Goal: Task Accomplishment & Management: Manage account settings

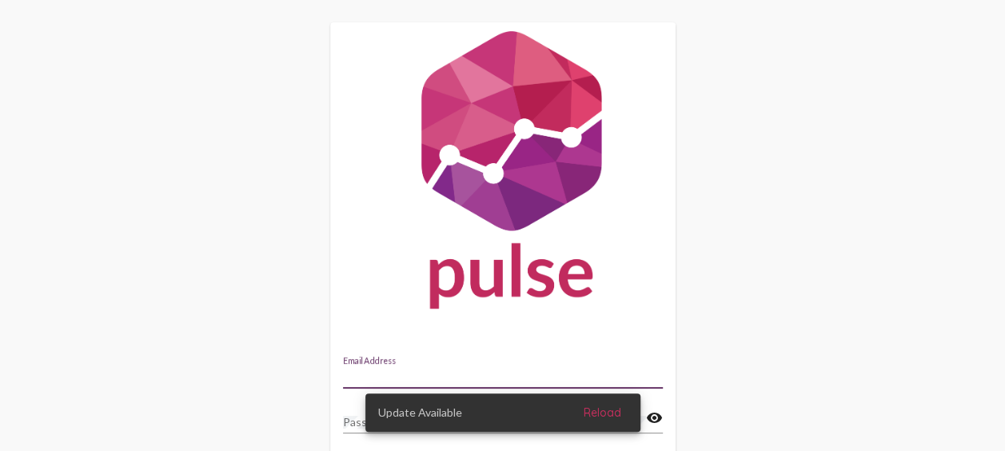
click at [522, 371] on input "Email Address" at bounding box center [503, 376] width 320 height 13
type input "[PERSON_NAME][EMAIL_ADDRESS][PERSON_NAME][DOMAIN_NAME]"
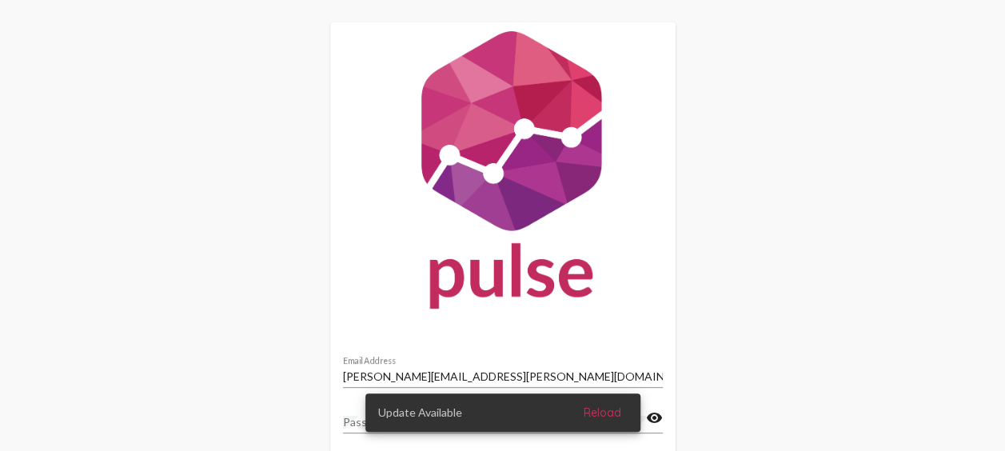
click at [353, 424] on div "Update Available Reload" at bounding box center [502, 412] width 313 height 77
click at [352, 422] on div "Update Available Reload" at bounding box center [502, 412] width 313 height 77
click at [353, 412] on div "Update Available Reload" at bounding box center [502, 412] width 313 height 77
click at [361, 412] on div "Update Available Reload" at bounding box center [502, 412] width 313 height 77
click at [591, 409] on span "Reload" at bounding box center [602, 412] width 38 height 14
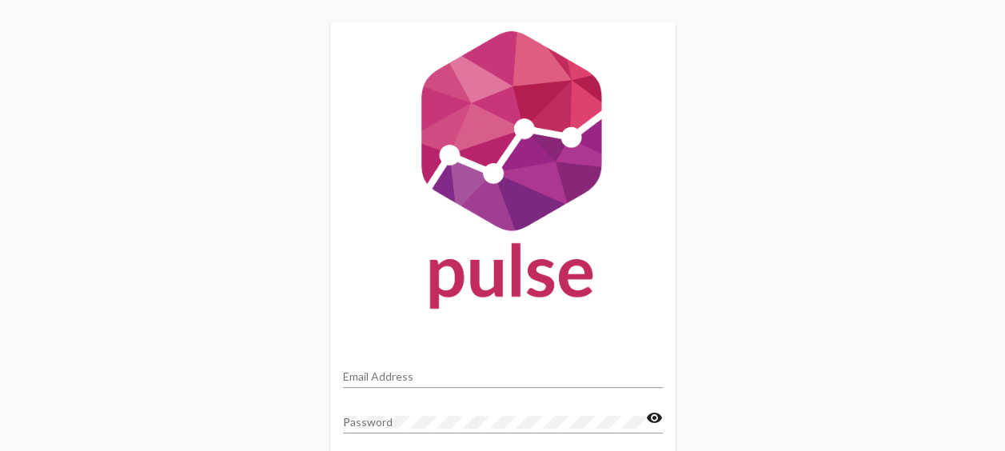
click at [438, 375] on input "Email Address" at bounding box center [503, 376] width 320 height 13
type input "[PERSON_NAME][EMAIL_ADDRESS][PERSON_NAME][DOMAIN_NAME]"
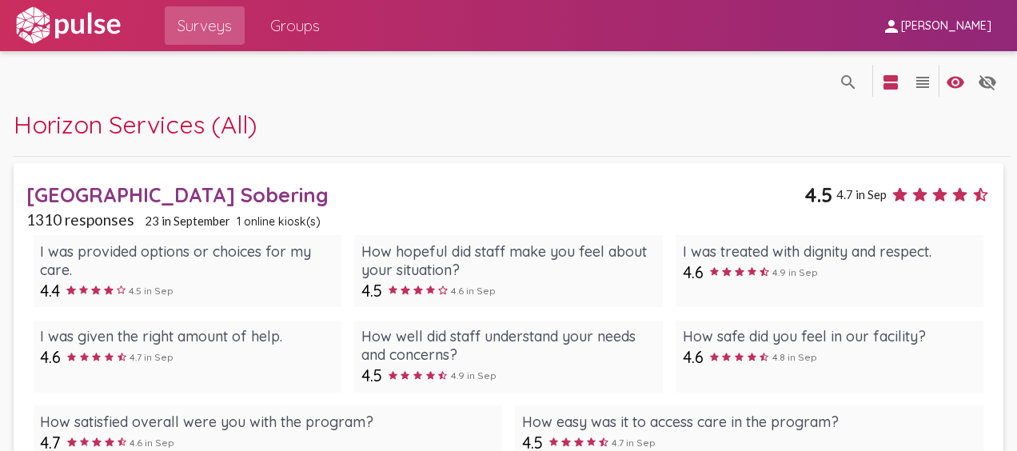
scroll to position [56, 0]
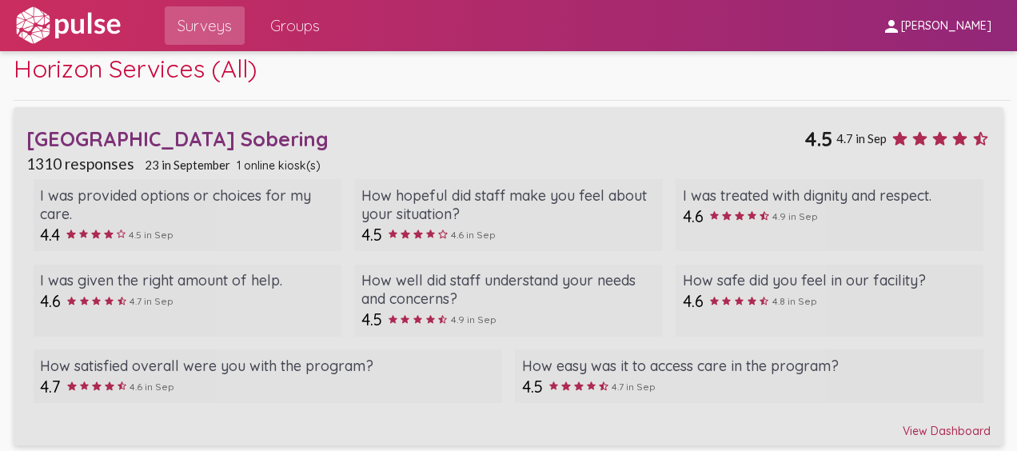
click at [918, 426] on div "View Dashboard" at bounding box center [507, 423] width 963 height 29
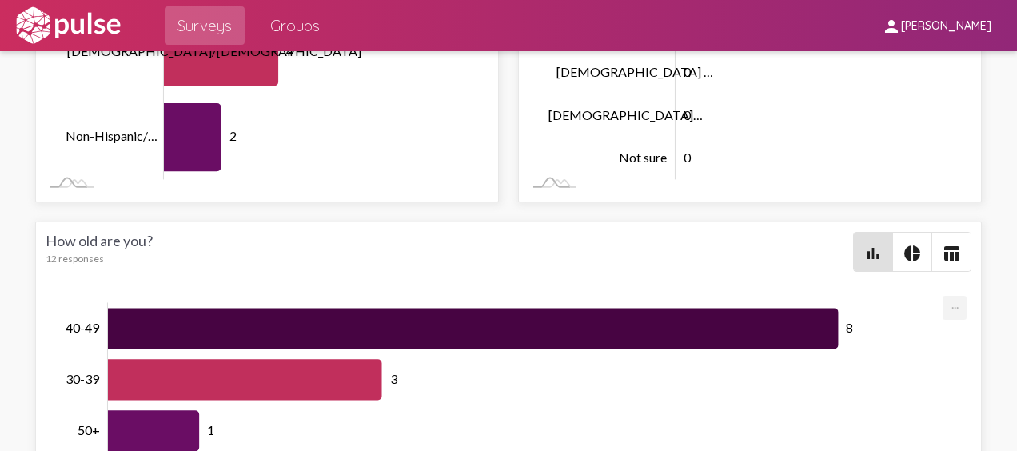
scroll to position [4801, 0]
